Goal: Information Seeking & Learning: Learn about a topic

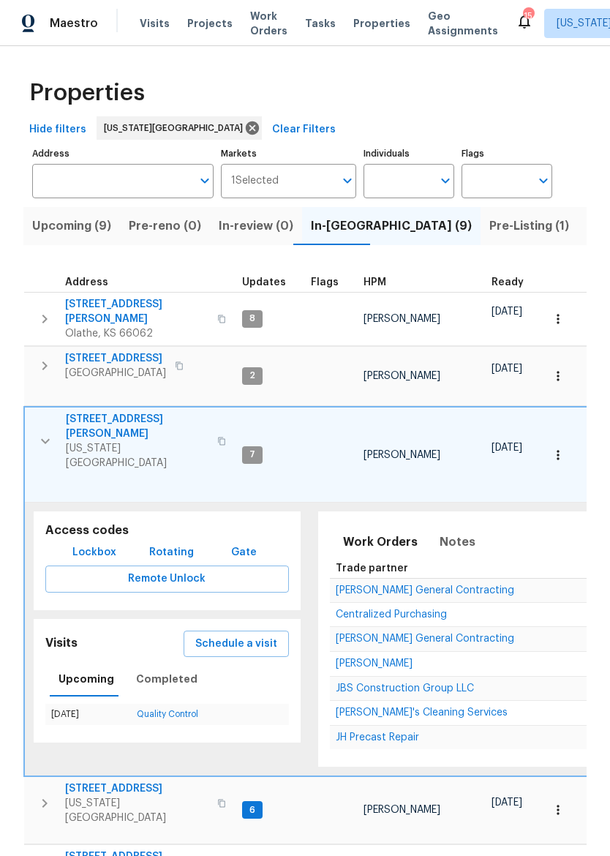
click at [42, 433] on icon "button" at bounding box center [46, 442] width 18 height 18
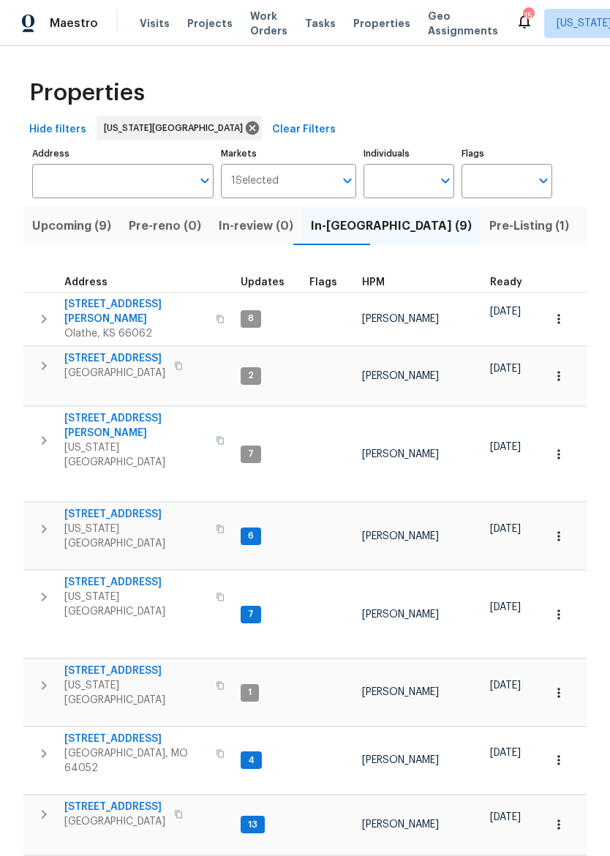
click at [104, 307] on span "12534 S Alcan Cir" at bounding box center [135, 311] width 143 height 29
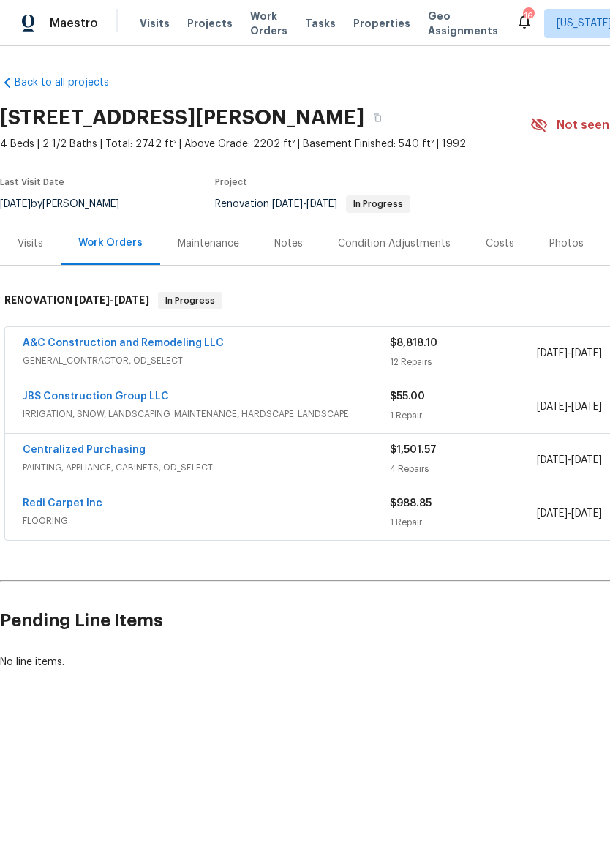
click at [203, 338] on link "A&C Construction and Remodeling LLC" at bounding box center [123, 343] width 201 height 10
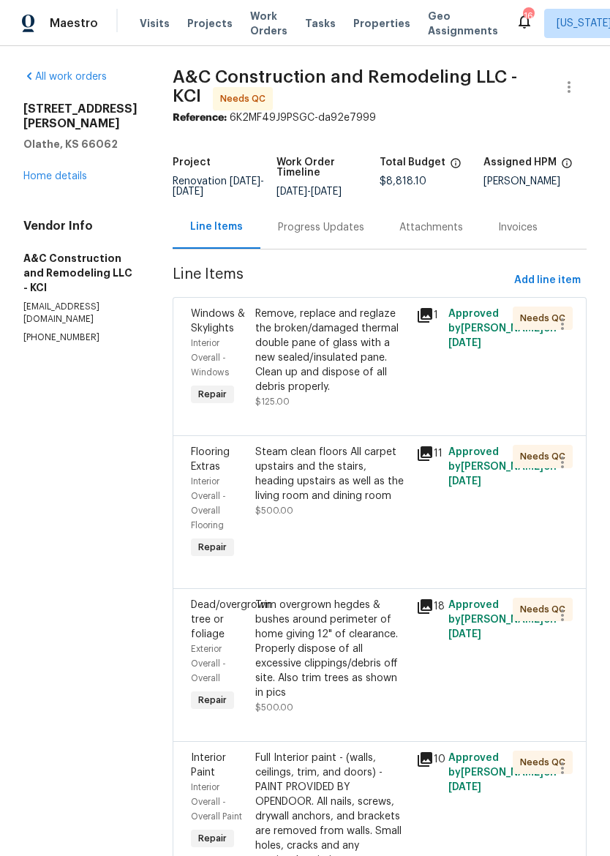
click at [343, 365] on div "Remove, replace and reglaze the broken/damaged thermal double pane of glass wit…" at bounding box center [331, 351] width 152 height 88
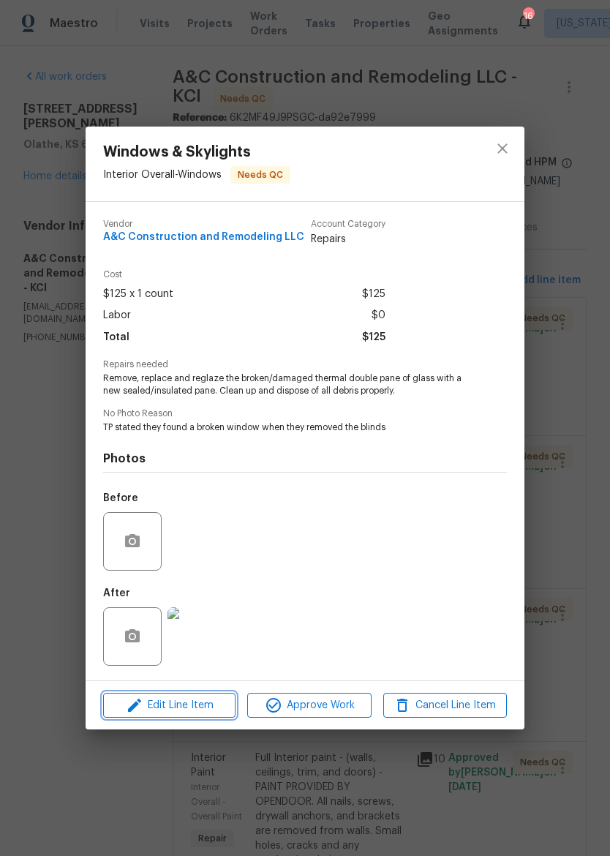
click at [190, 712] on span "Edit Line Item" at bounding box center [170, 706] width 124 height 18
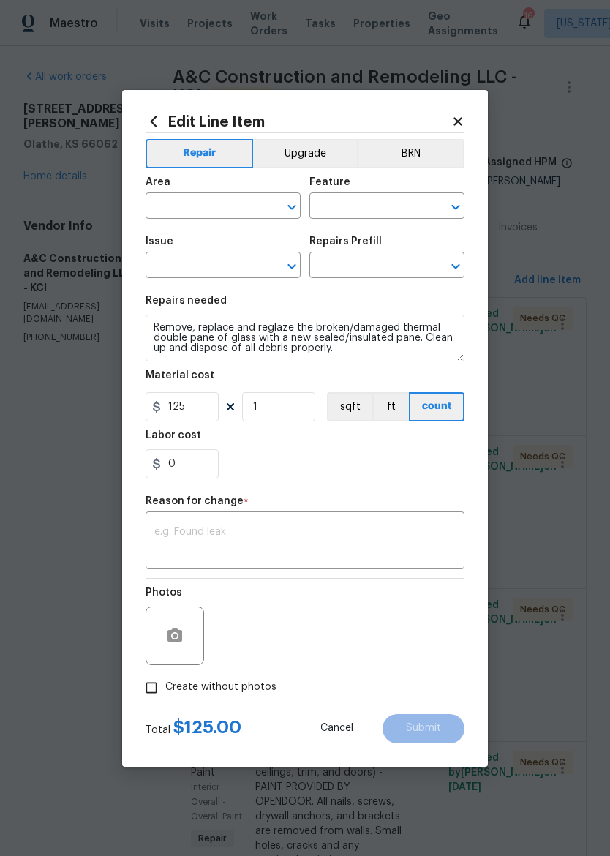
type input "Interior Overall"
type input "Windows"
type input "Windows & Skylights"
type input "Double Pane Replacement $150.00"
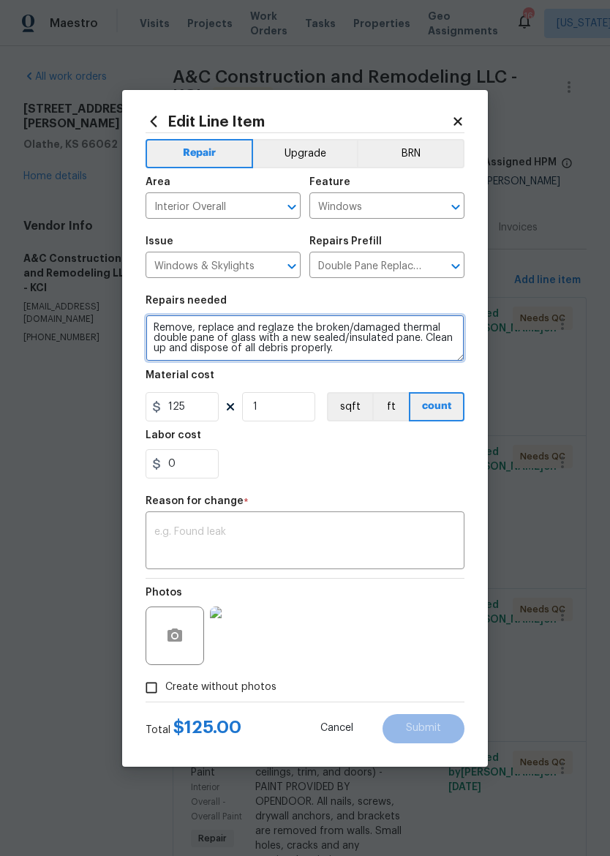
click at [376, 359] on textarea "Remove, replace and reglaze the broken/damaged thermal double pane of glass wit…" at bounding box center [305, 338] width 319 height 47
click at [382, 354] on textarea "Remove, replace and reglaze the broken/damaged thermal double pane of glass wit…" at bounding box center [305, 338] width 319 height 47
click at [382, 353] on textarea "Remove, replace and reglaze the broken/damaged thermal double pane of glass wit…" at bounding box center [305, 338] width 319 height 47
click at [384, 351] on textarea "Remove, replace and reglaze the broken/damaged thermal double pane of glass wit…" at bounding box center [305, 338] width 319 height 47
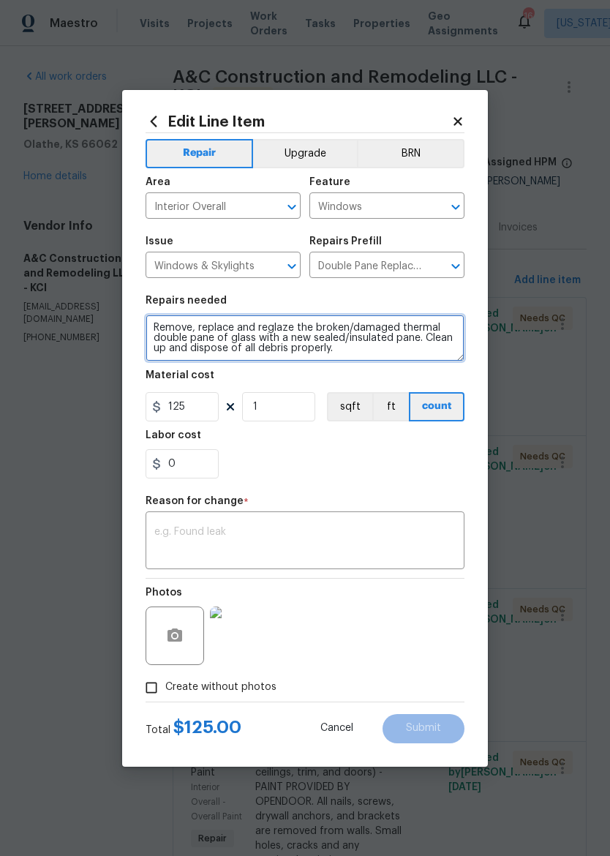
click at [384, 350] on textarea "Remove, replace and reglaze the broken/damaged thermal double pane of glass wit…" at bounding box center [305, 338] width 319 height 47
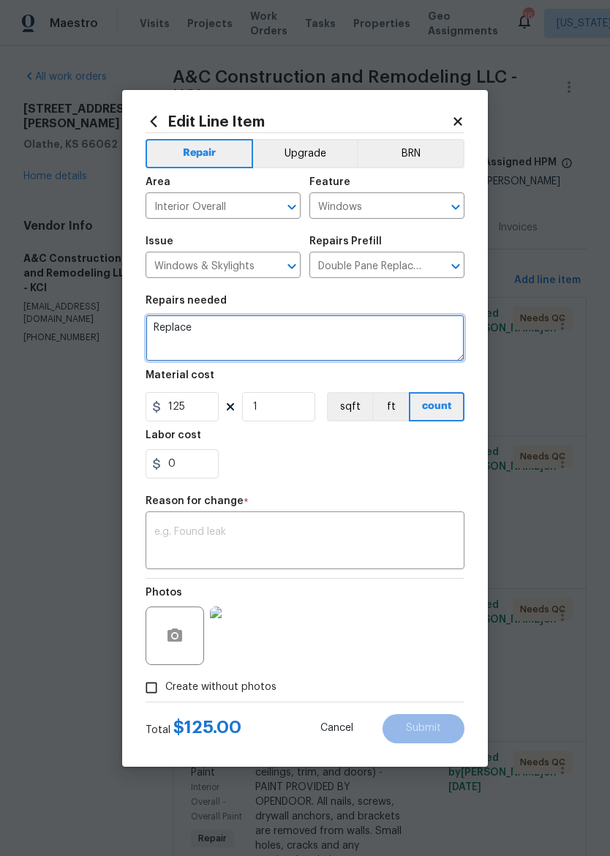
type textarea "Replace"
click at [550, 411] on body "Maestro Visits Projects Work Orders Tasks Properties Geo Assignments 16 Kansas …" at bounding box center [305, 428] width 610 height 856
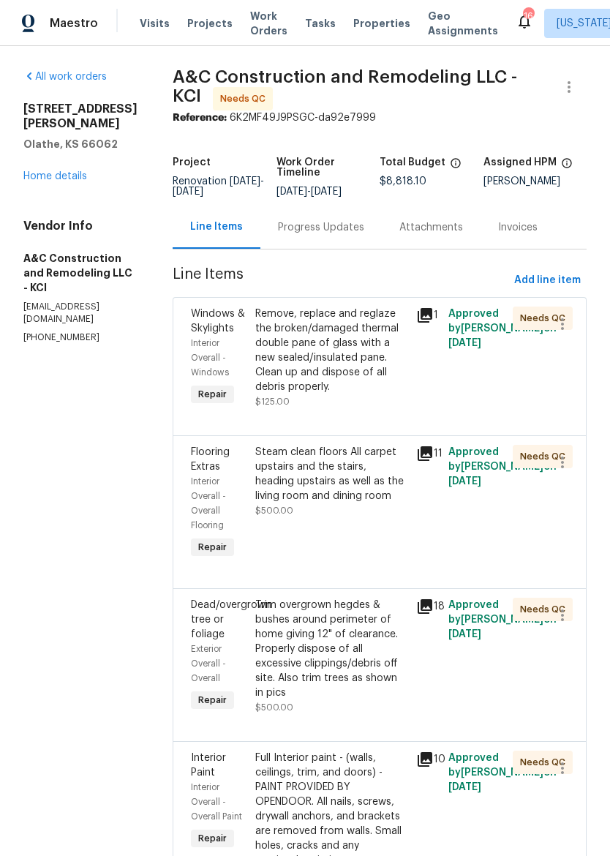
click at [342, 370] on div "Remove, replace and reglaze the broken/damaged thermal double pane of glass wit…" at bounding box center [331, 351] width 152 height 88
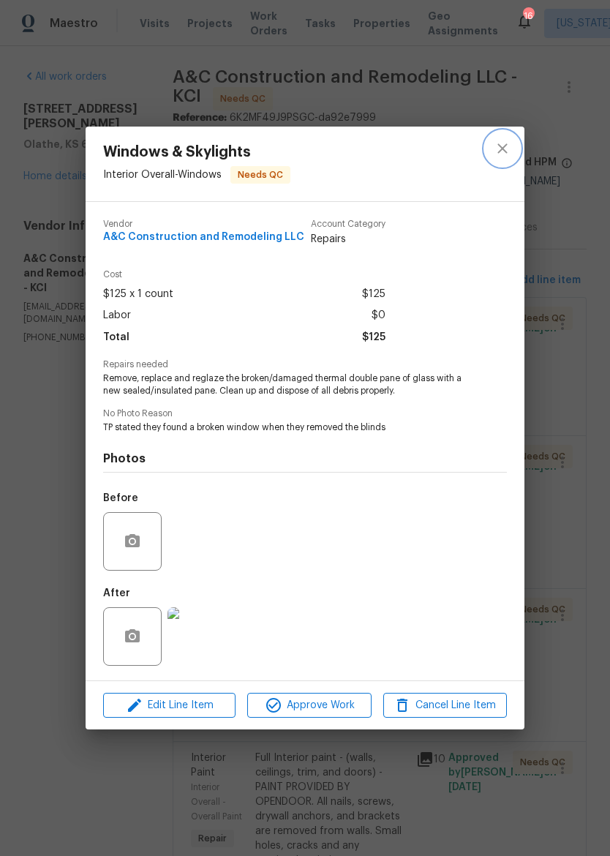
click at [516, 143] on button "close" at bounding box center [502, 148] width 35 height 35
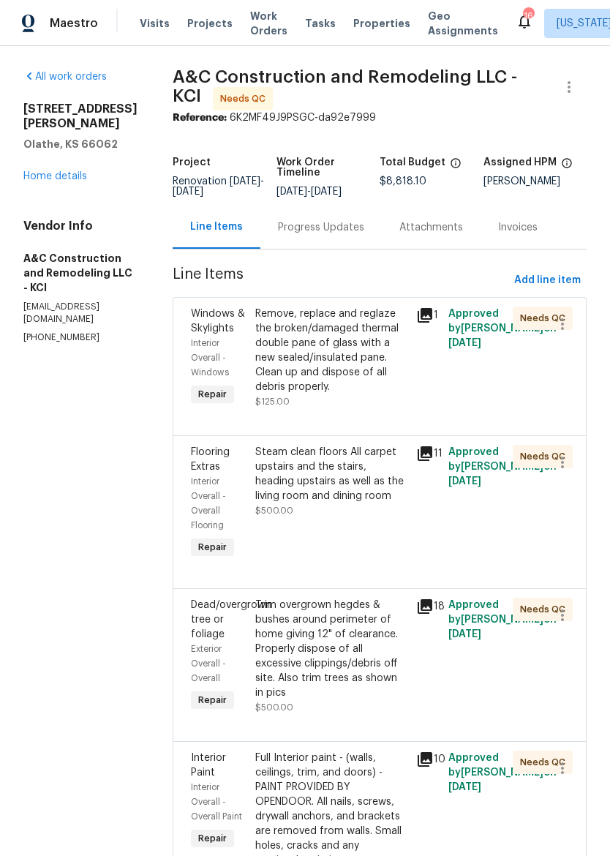
click at [23, 29] on img at bounding box center [28, 24] width 13 height 18
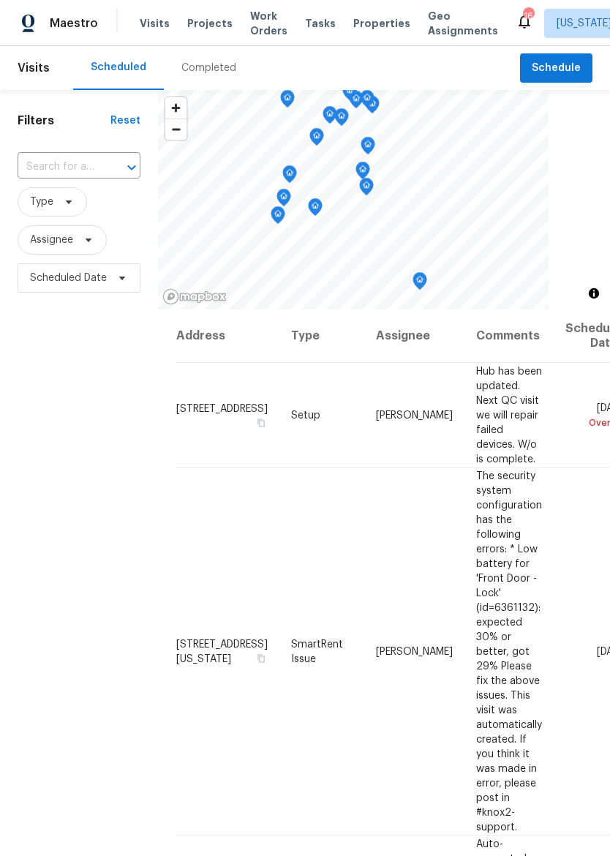
click at [34, 30] on img at bounding box center [28, 24] width 13 height 18
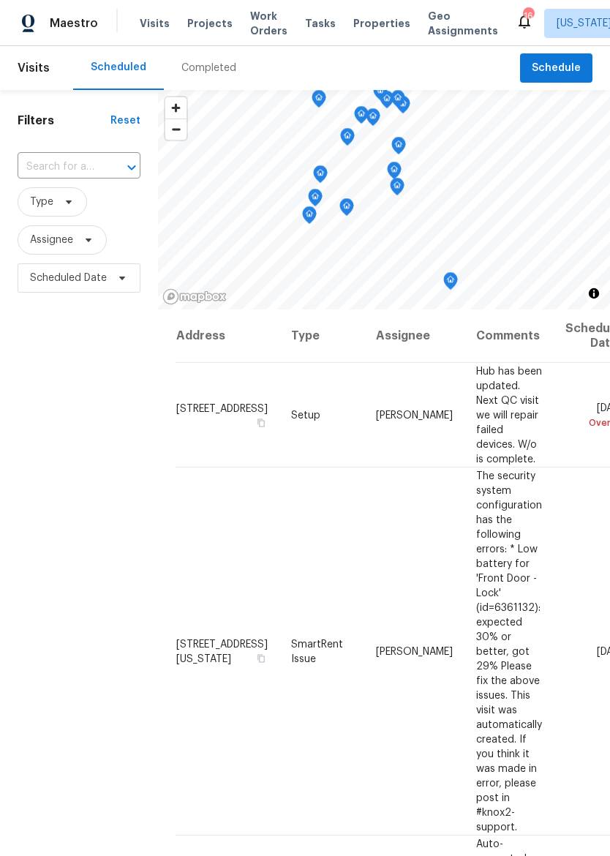
click at [373, 17] on span "Properties" at bounding box center [382, 23] width 57 height 15
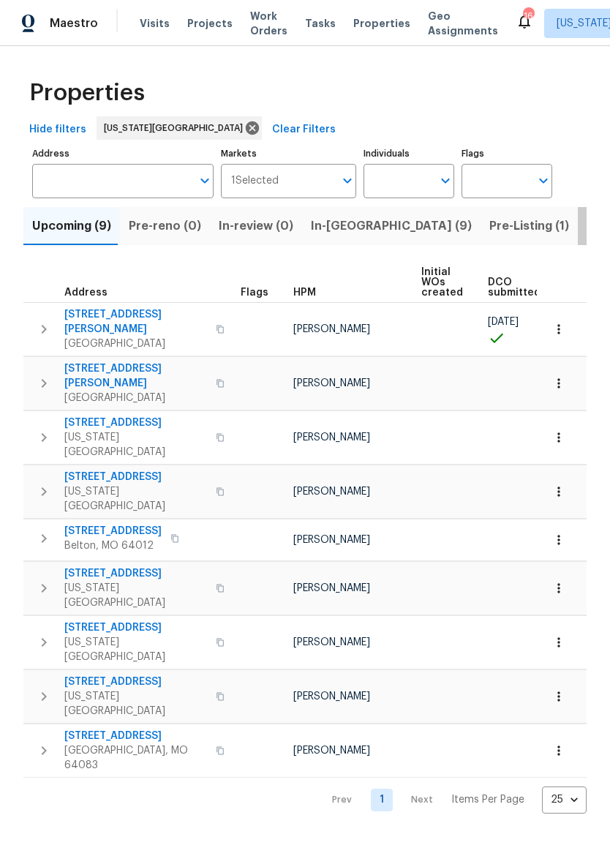
click at [587, 227] on span "Listed (30)" at bounding box center [619, 226] width 64 height 20
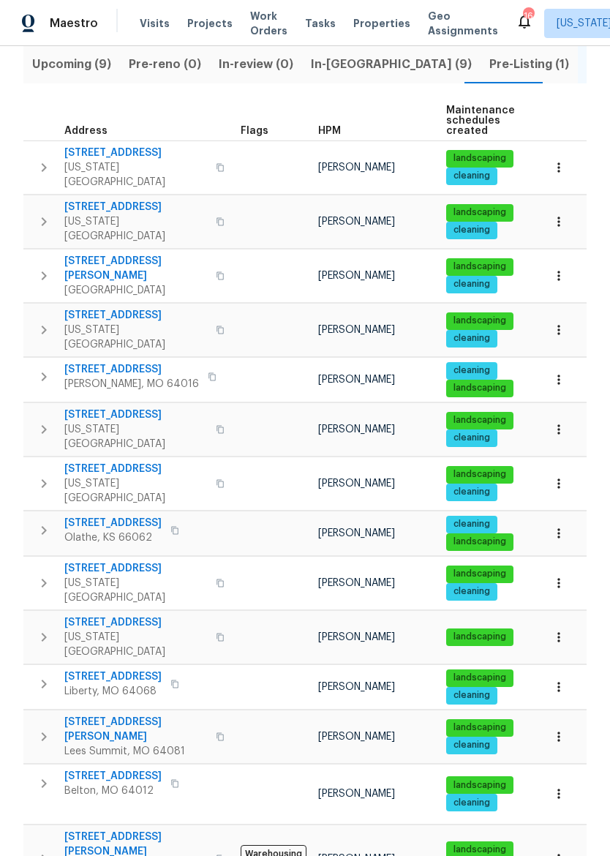
scroll to position [174, 0]
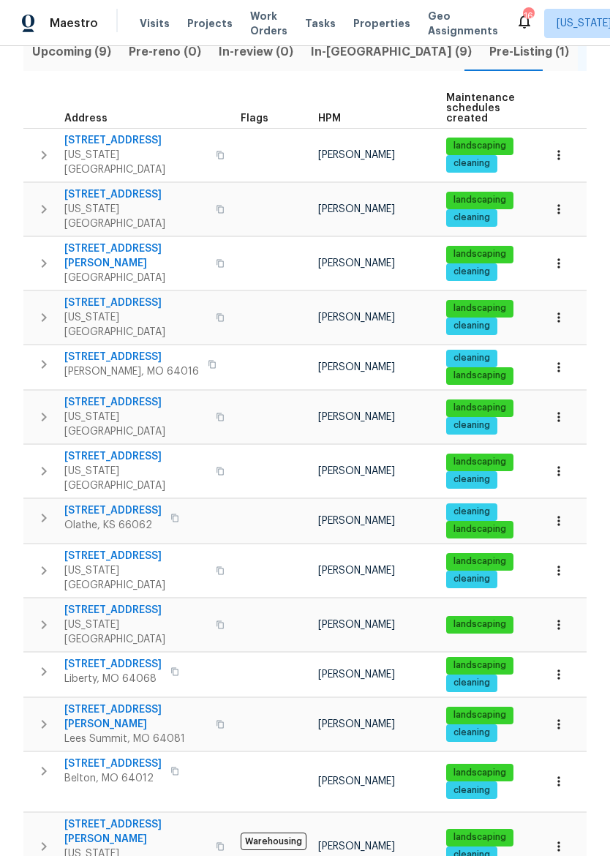
click at [97, 657] on span "17 Main Ct" at bounding box center [112, 664] width 97 height 15
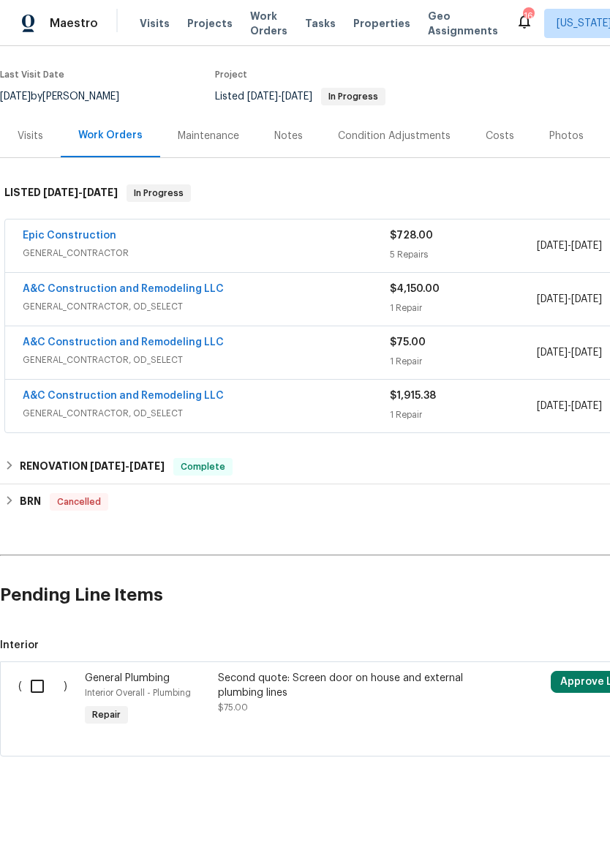
scroll to position [108, 0]
click at [305, 244] on div "Epic Construction" at bounding box center [206, 237] width 367 height 18
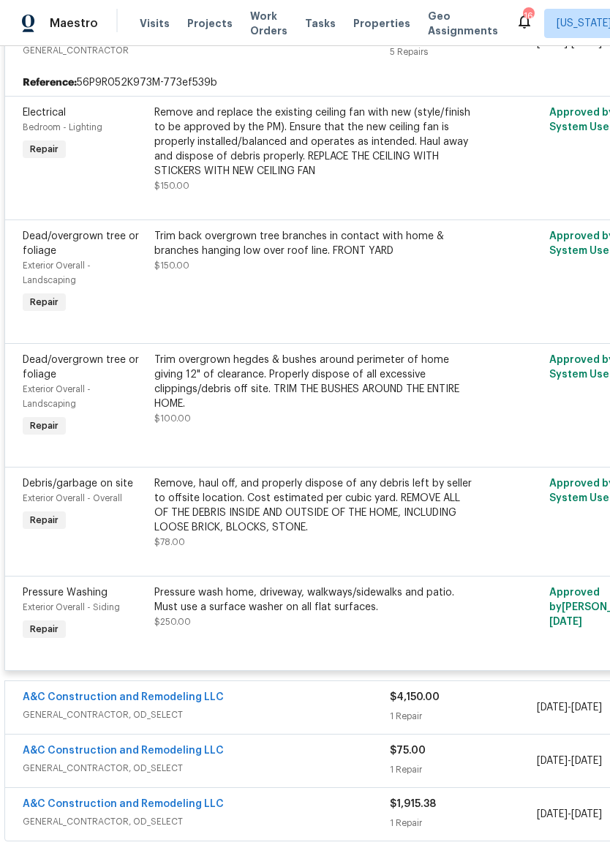
scroll to position [311, 0]
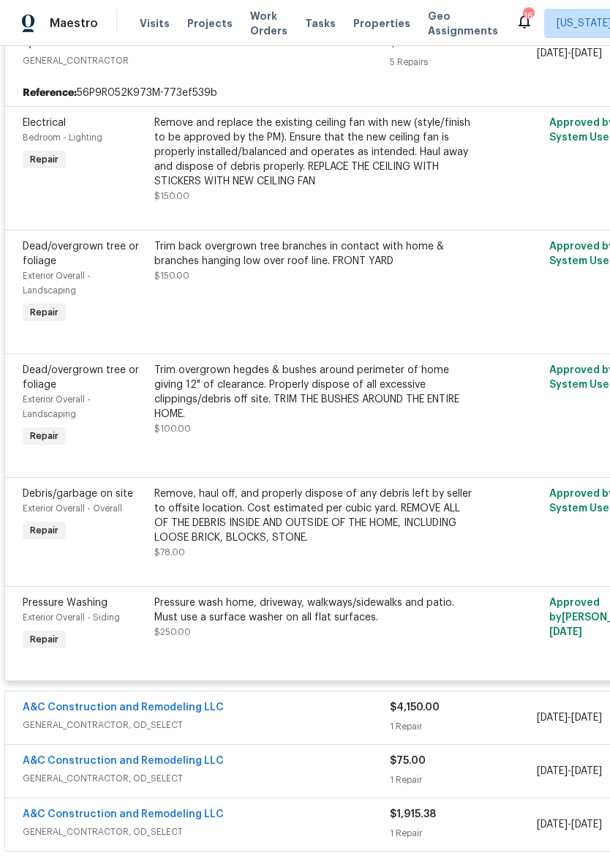
click at [53, 9] on div "Maestro" at bounding box center [49, 23] width 98 height 29
